Goal: Navigation & Orientation: Find specific page/section

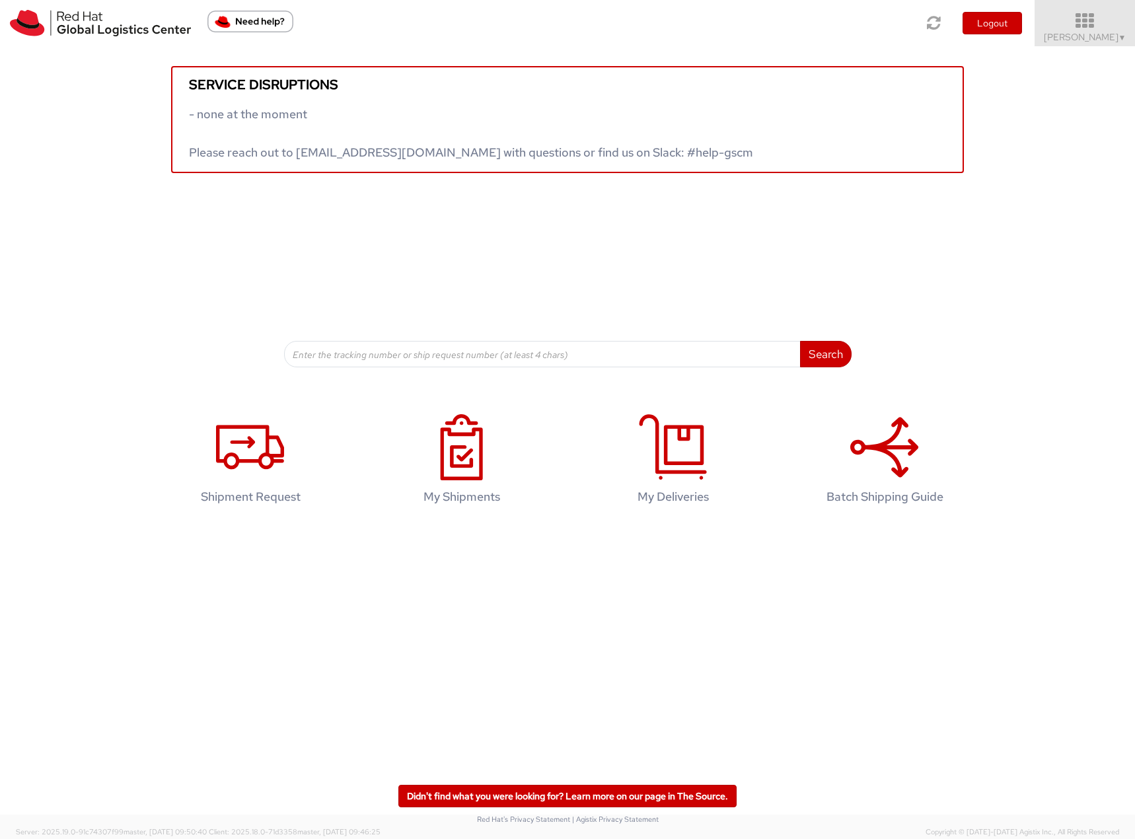
click at [1083, 28] on icon at bounding box center [1085, 21] width 116 height 18
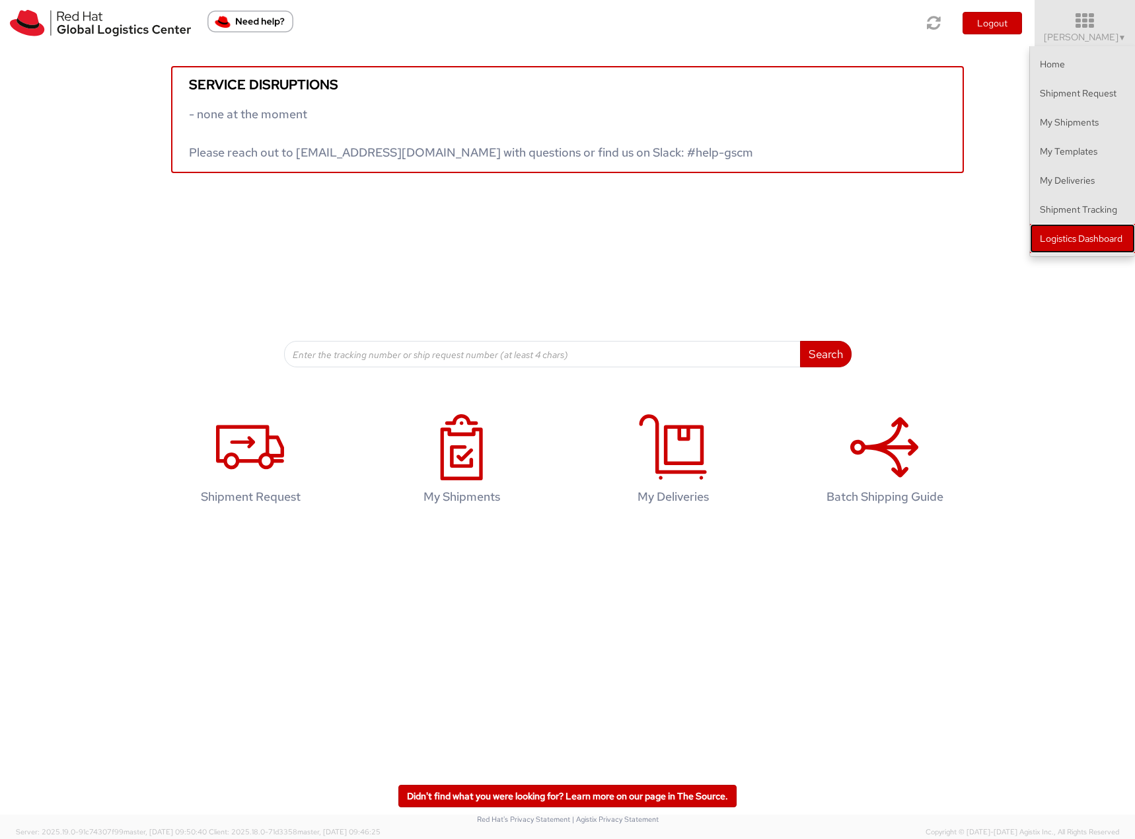
click at [1121, 238] on link "Logistics Dashboard" at bounding box center [1082, 238] width 105 height 29
